Goal: Task Accomplishment & Management: Use online tool/utility

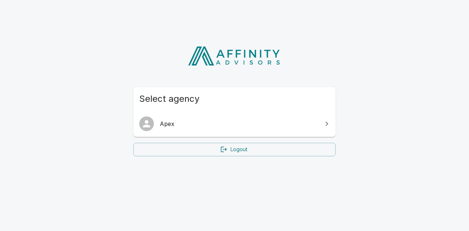
click at [164, 132] on link "Apex" at bounding box center [234, 124] width 202 height 21
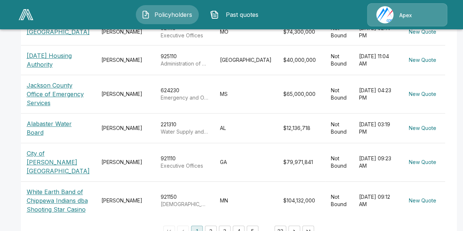
scroll to position [325, 0]
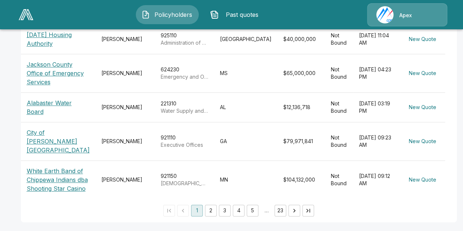
click at [207, 209] on button "2" at bounding box center [211, 211] width 12 height 12
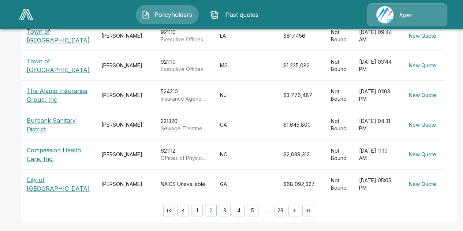
scroll to position [293, 0]
click at [52, 118] on p "Burbank Sanitary District" at bounding box center [58, 125] width 63 height 18
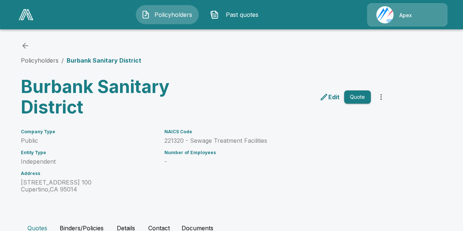
scroll to position [92, 0]
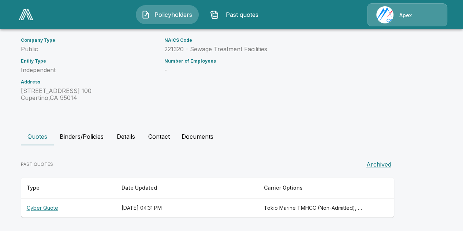
click at [49, 206] on th "Cyber Quote" at bounding box center [68, 208] width 95 height 19
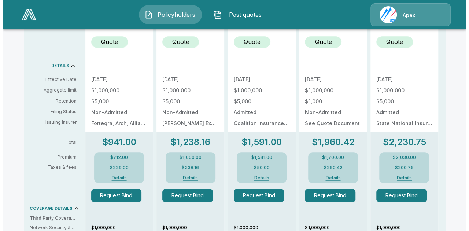
scroll to position [271, 0]
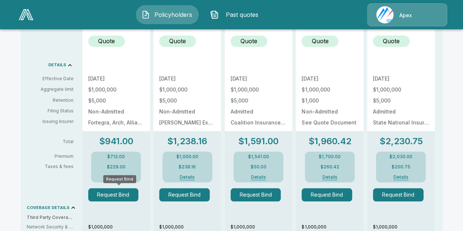
click at [116, 195] on button "Request Bind" at bounding box center [113, 194] width 51 height 13
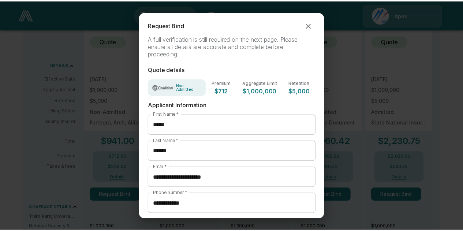
scroll to position [34, 0]
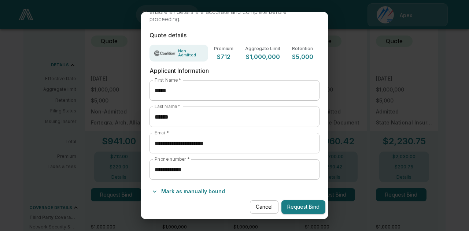
click at [297, 205] on button "Request Bind" at bounding box center [303, 207] width 44 height 14
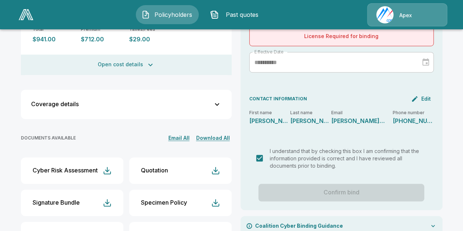
scroll to position [224, 0]
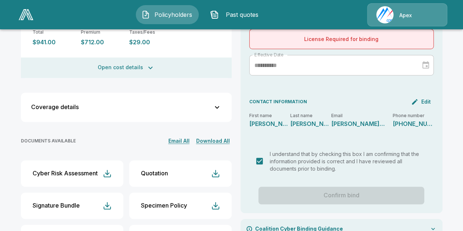
click at [428, 59] on div at bounding box center [424, 65] width 10 height 12
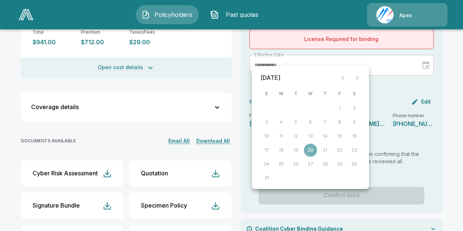
click at [356, 78] on div at bounding box center [350, 77] width 29 height 15
click at [358, 77] on div at bounding box center [350, 77] width 29 height 15
click at [372, 77] on div "**********" at bounding box center [341, 71] width 185 height 32
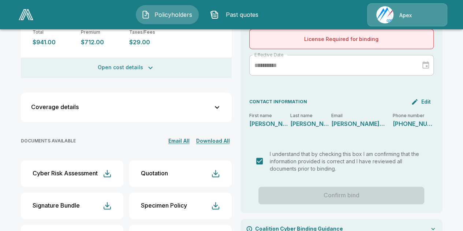
scroll to position [250, 0]
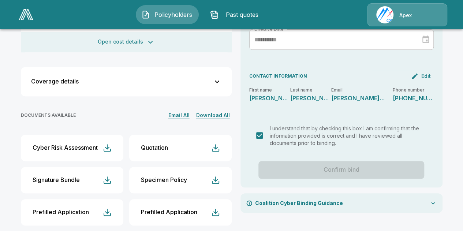
click at [351, 195] on div "Coalition Cyber Binding Guidance" at bounding box center [342, 202] width 202 height 19
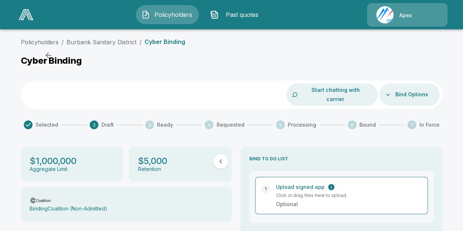
scroll to position [0, 0]
click at [398, 88] on button "Bind Options" at bounding box center [412, 95] width 39 height 14
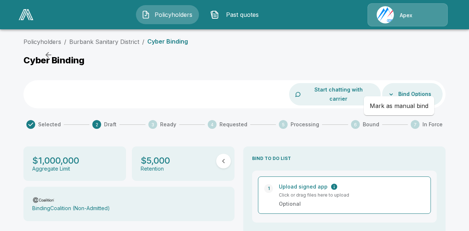
click at [393, 104] on li "Mark as manual bind" at bounding box center [399, 105] width 70 height 13
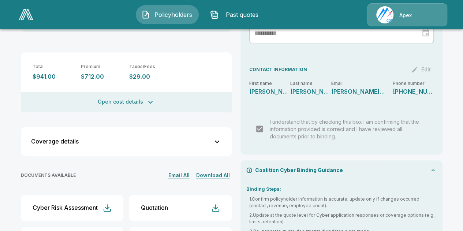
scroll to position [192, 0]
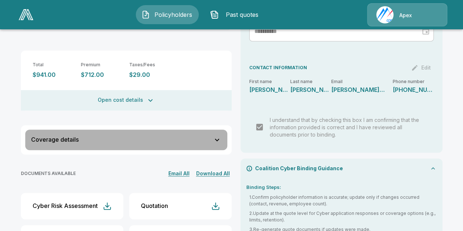
click at [219, 139] on icon "button" at bounding box center [217, 140] width 4 height 3
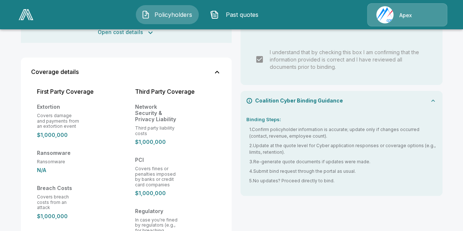
scroll to position [256, 0]
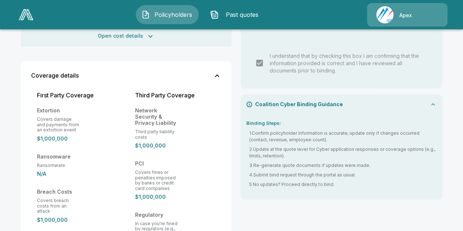
click at [219, 71] on icon "button" at bounding box center [217, 75] width 9 height 9
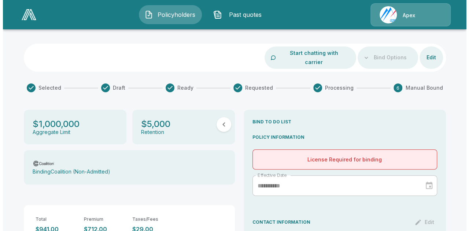
scroll to position [38, 0]
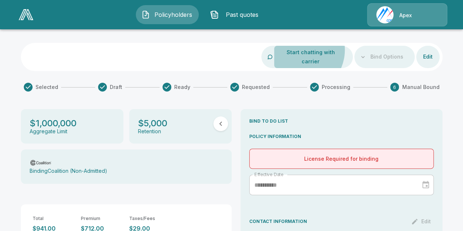
click at [302, 50] on button "Start chatting with carrier" at bounding box center [310, 57] width 73 height 22
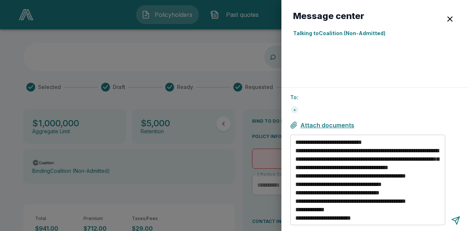
click at [317, 123] on span "Attach documents" at bounding box center [327, 125] width 54 height 7
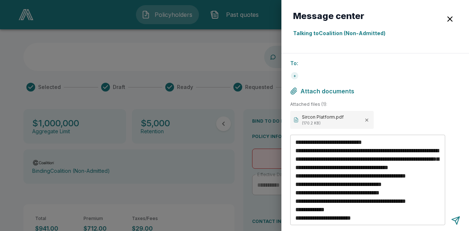
scroll to position [135, 0]
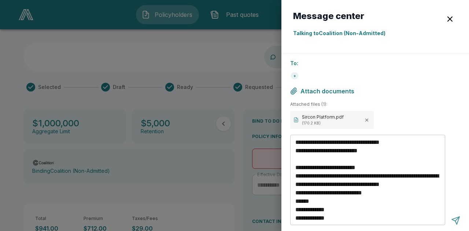
click at [454, 221] on div at bounding box center [455, 220] width 9 height 9
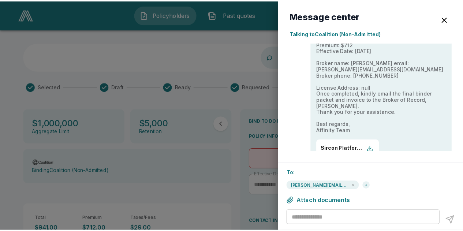
scroll to position [129, 0]
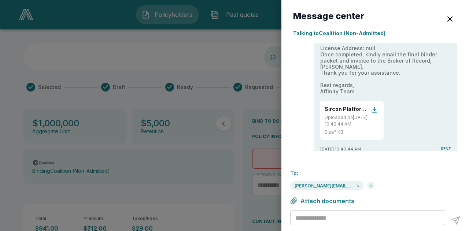
click at [215, 67] on div at bounding box center [234, 115] width 469 height 231
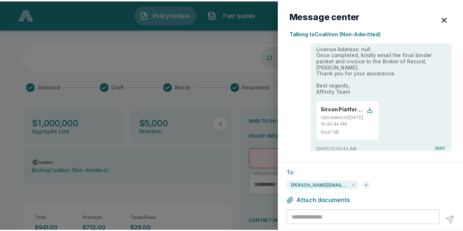
scroll to position [0, 0]
